Goal: Task Accomplishment & Management: Manage account settings

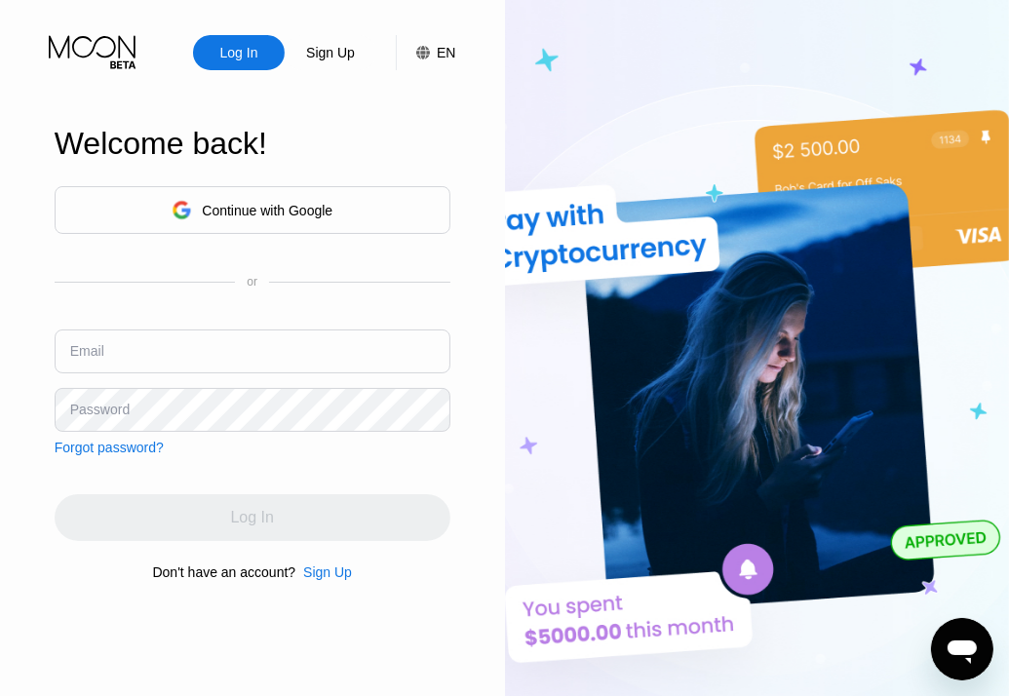
type input "[EMAIL_ADDRESS][DOMAIN_NAME]"
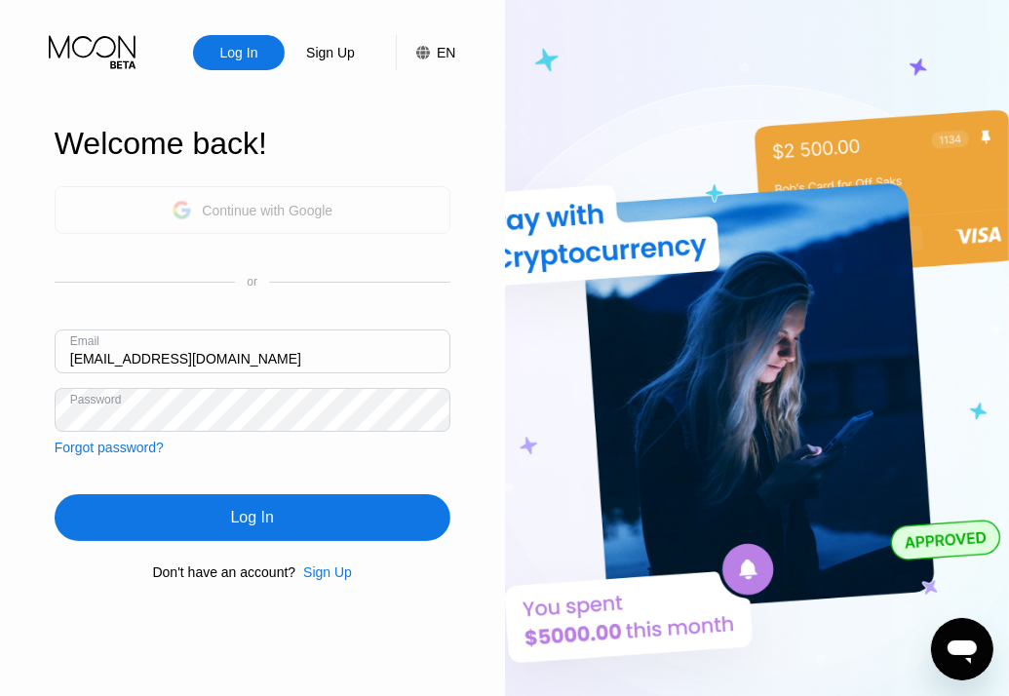
click at [340, 209] on div "Continue with Google" at bounding box center [253, 210] width 396 height 48
